Goal: Information Seeking & Learning: Understand process/instructions

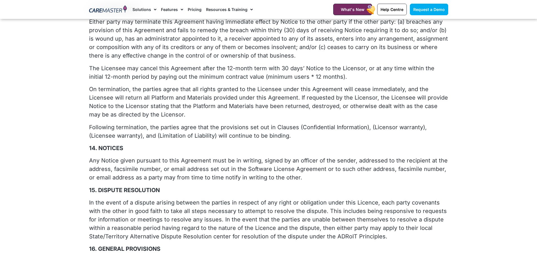
scroll to position [1297, 0]
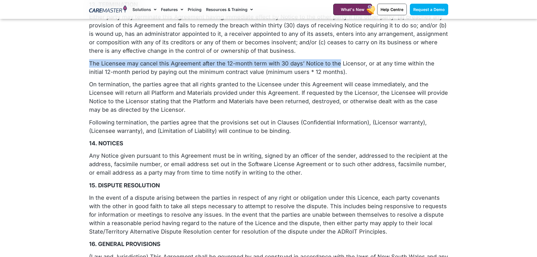
drag, startPoint x: 89, startPoint y: 46, endPoint x: 336, endPoint y: 50, distance: 246.5
click at [336, 59] on p "The Licensee may cancel this Agreement after the 12-month term with 30 days’ No…" at bounding box center [268, 67] width 359 height 17
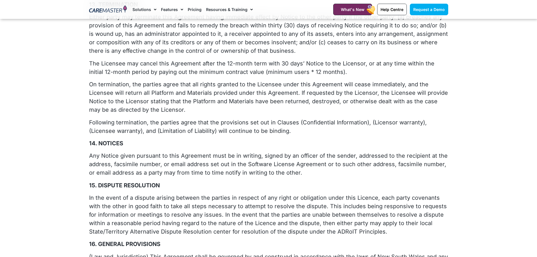
drag, startPoint x: 89, startPoint y: 44, endPoint x: 331, endPoint y: 54, distance: 241.5
click at [331, 59] on p "The Licensee may cancel this Agreement after the 12-month term with 30 days’ No…" at bounding box center [268, 67] width 359 height 17
copy p "The Licensee may cancel this Agreement after the 12-month term with 30 days’ No…"
